Goal: Use online tool/utility: Utilize a website feature to perform a specific function

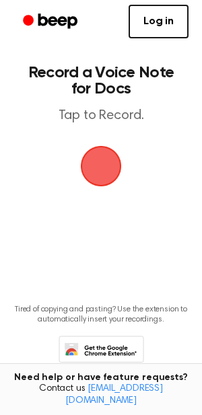
click at [97, 171] on span "button" at bounding box center [101, 166] width 69 height 69
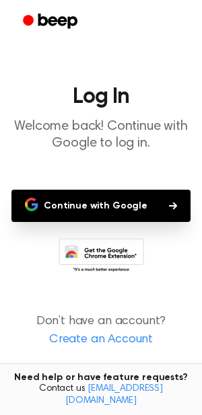
click at [72, 208] on button "Continue with Google" at bounding box center [100, 206] width 179 height 32
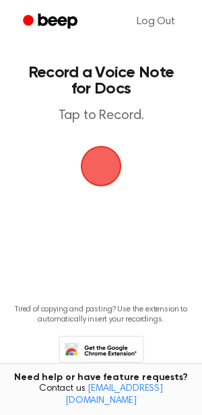
click at [87, 170] on span "button" at bounding box center [100, 166] width 67 height 67
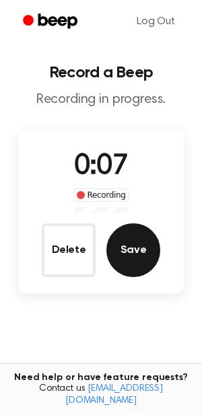
click at [135, 241] on button "Save" at bounding box center [133, 251] width 54 height 54
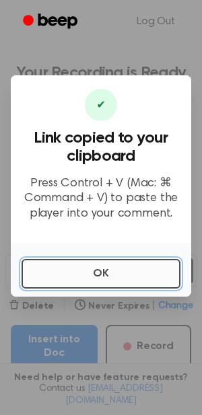
click at [116, 276] on button "OK" at bounding box center [101, 274] width 159 height 30
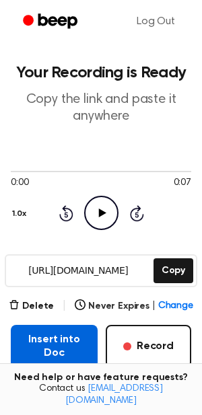
click at [55, 350] on button "Insert into Doc" at bounding box center [54, 346] width 87 height 43
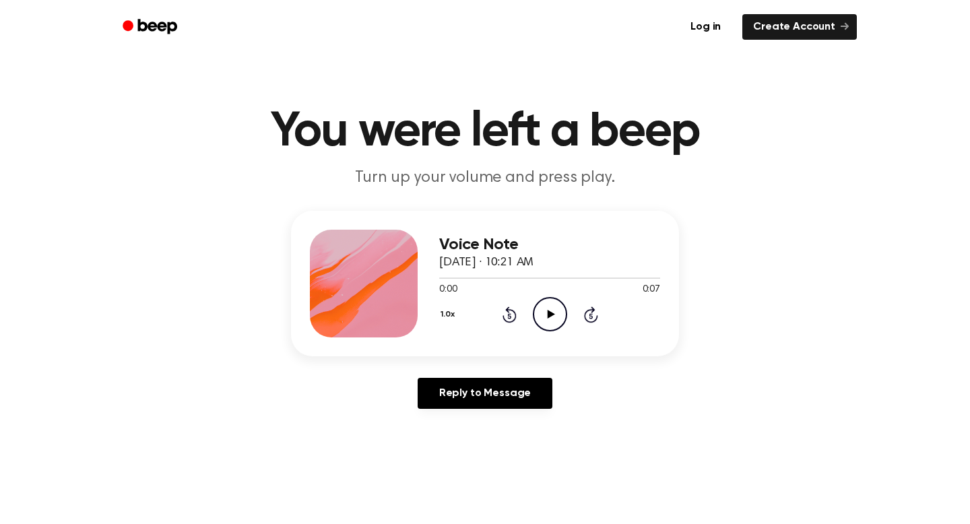
click at [552, 312] on icon "Play Audio" at bounding box center [550, 314] width 34 height 34
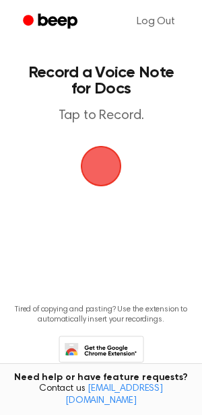
click at [108, 147] on span "button" at bounding box center [101, 166] width 63 height 63
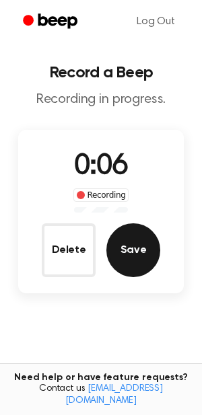
click at [135, 256] on button "Save" at bounding box center [133, 251] width 54 height 54
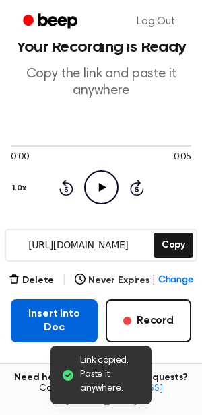
scroll to position [53, 0]
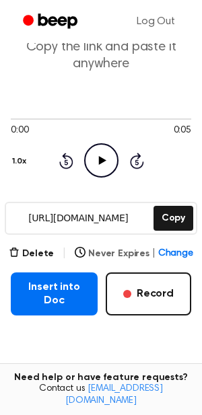
click at [165, 255] on span "Change" at bounding box center [175, 254] width 35 height 14
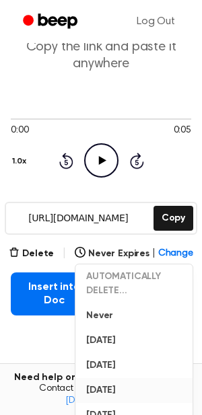
click at [108, 393] on button "In 6 Months" at bounding box center [133, 390] width 117 height 25
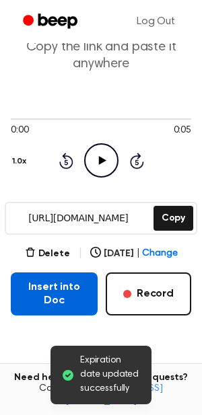
click at [77, 304] on button "Insert into Doc" at bounding box center [54, 294] width 87 height 43
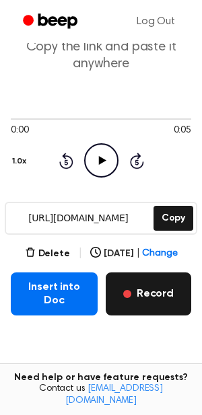
click at [141, 296] on button "Record" at bounding box center [149, 294] width 86 height 43
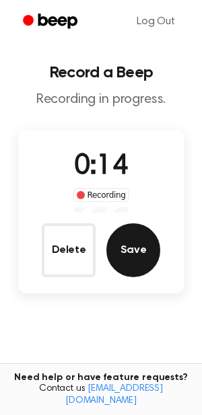
click at [121, 260] on button "Save" at bounding box center [133, 251] width 54 height 54
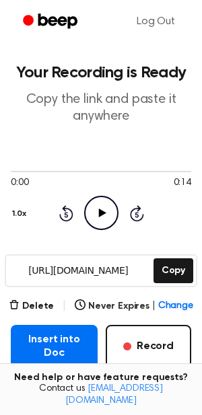
click at [92, 209] on icon "Play Audio" at bounding box center [101, 213] width 34 height 34
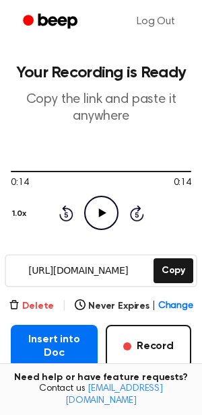
click at [46, 302] on button "Delete" at bounding box center [31, 307] width 45 height 14
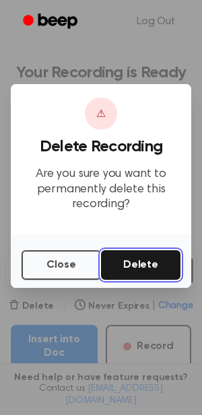
click at [156, 261] on button "Delete" at bounding box center [140, 266] width 79 height 30
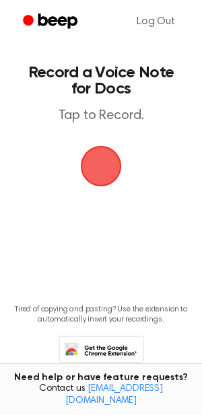
click at [93, 174] on span "button" at bounding box center [101, 166] width 41 height 41
